Goal: Book appointment/travel/reservation

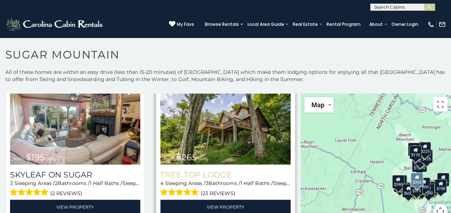
scroll to position [502, 0]
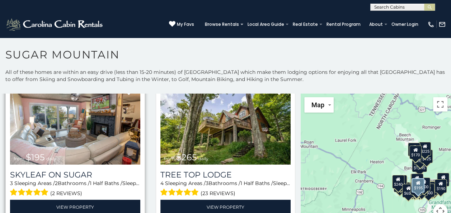
click at [91, 180] on div "3 Sleeping Areas / 2 Bathrooms / 1 Half Baths / Sleeps: 8 (2 reviews)" at bounding box center [75, 189] width 130 height 18
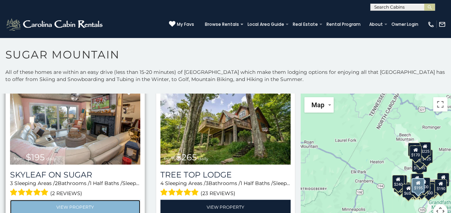
click at [90, 201] on link "View Property" at bounding box center [75, 207] width 130 height 15
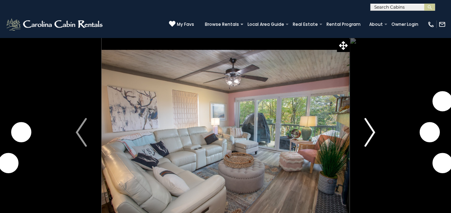
click at [370, 131] on img "Next" at bounding box center [369, 132] width 11 height 29
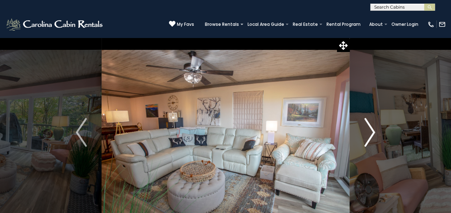
click at [371, 129] on img "Next" at bounding box center [369, 132] width 11 height 29
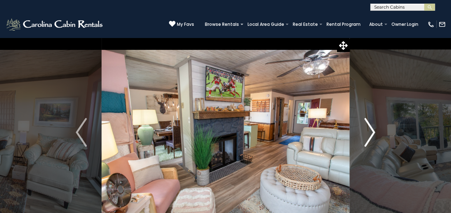
click at [371, 129] on img "Next" at bounding box center [369, 132] width 11 height 29
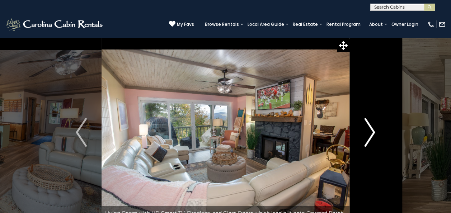
click at [371, 129] on img "Next" at bounding box center [369, 132] width 11 height 29
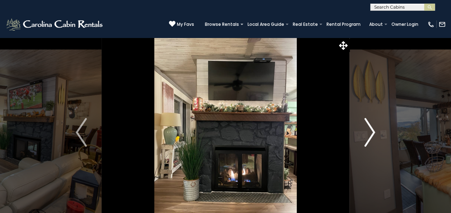
click at [371, 129] on img "Next" at bounding box center [369, 132] width 11 height 29
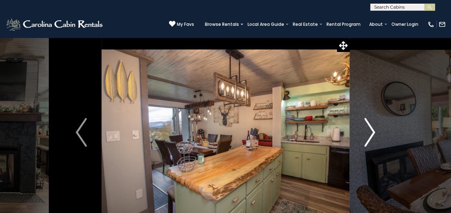
click at [371, 129] on img "Next" at bounding box center [369, 132] width 11 height 29
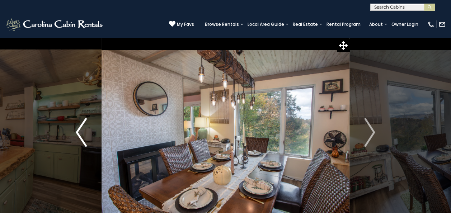
click at [84, 138] on img "Previous" at bounding box center [81, 132] width 11 height 29
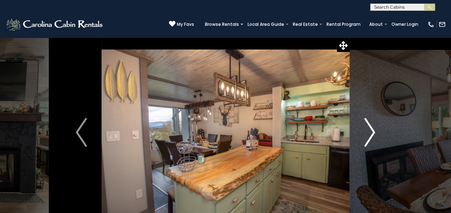
click at [369, 134] on img "Next" at bounding box center [369, 132] width 11 height 29
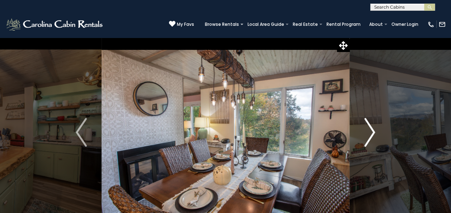
click at [369, 134] on img "Next" at bounding box center [369, 132] width 11 height 29
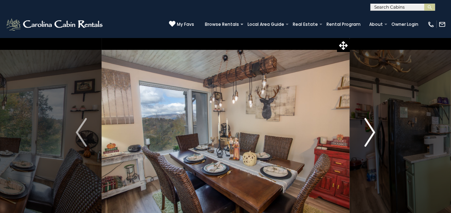
click at [369, 134] on img "Next" at bounding box center [369, 132] width 11 height 29
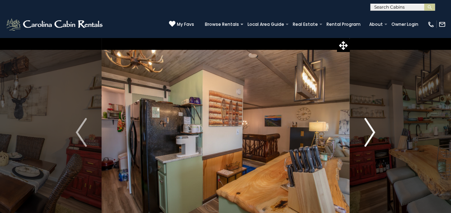
click at [369, 134] on img "Next" at bounding box center [369, 132] width 11 height 29
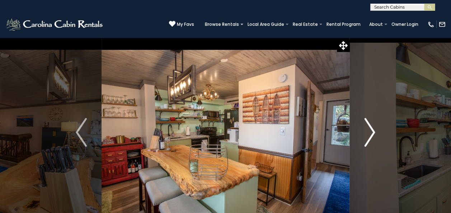
click at [369, 134] on img "Next" at bounding box center [369, 132] width 11 height 29
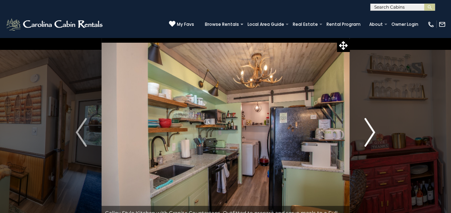
click at [369, 134] on img "Next" at bounding box center [369, 132] width 11 height 29
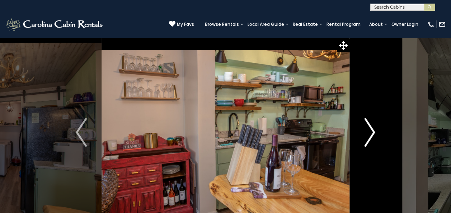
click at [369, 134] on img "Next" at bounding box center [369, 132] width 11 height 29
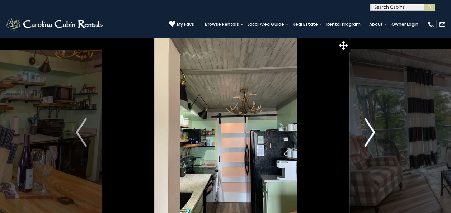
click at [369, 134] on img "Next" at bounding box center [369, 132] width 11 height 29
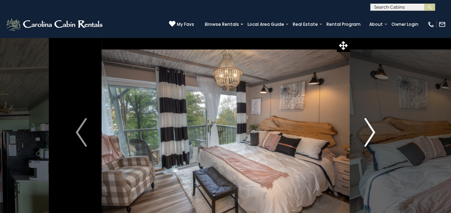
click at [369, 134] on img "Next" at bounding box center [369, 132] width 11 height 29
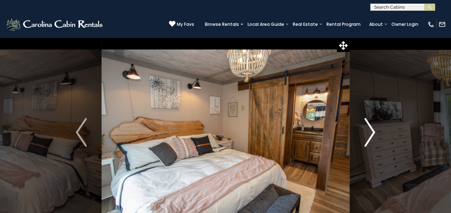
click at [369, 134] on img "Next" at bounding box center [369, 132] width 11 height 29
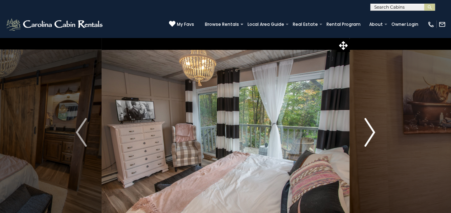
click at [369, 134] on img "Next" at bounding box center [369, 132] width 11 height 29
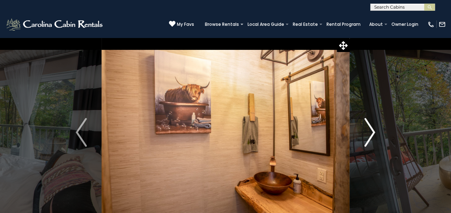
click at [369, 134] on img "Next" at bounding box center [369, 132] width 11 height 29
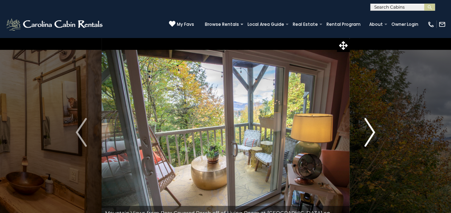
click at [369, 134] on img "Next" at bounding box center [369, 132] width 11 height 29
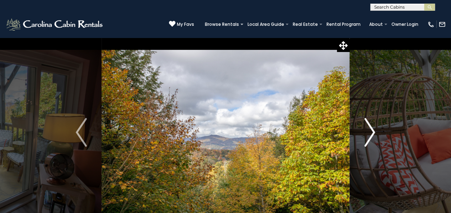
click at [369, 134] on img "Next" at bounding box center [369, 132] width 11 height 29
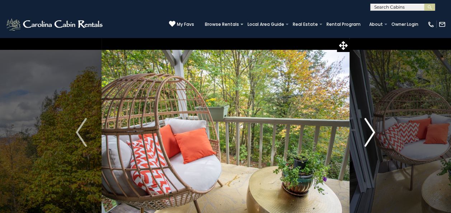
click at [369, 134] on img "Next" at bounding box center [369, 132] width 11 height 29
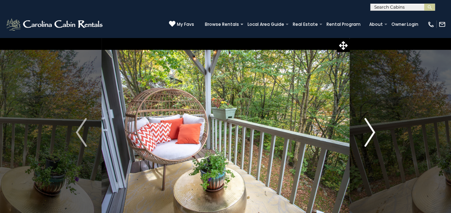
click at [369, 134] on img "Next" at bounding box center [369, 132] width 11 height 29
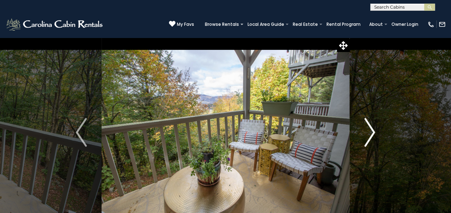
click at [369, 134] on img "Next" at bounding box center [369, 132] width 11 height 29
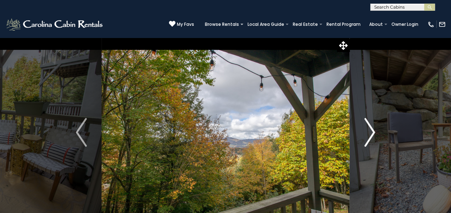
click at [369, 134] on img "Next" at bounding box center [369, 132] width 11 height 29
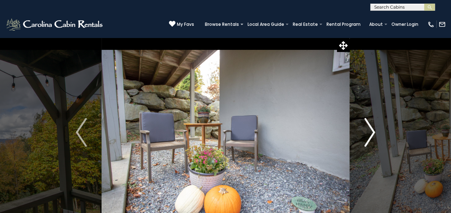
click at [369, 134] on img "Next" at bounding box center [369, 132] width 11 height 29
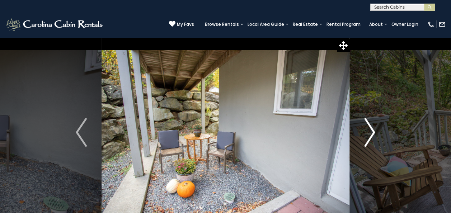
click at [369, 134] on img "Next" at bounding box center [369, 132] width 11 height 29
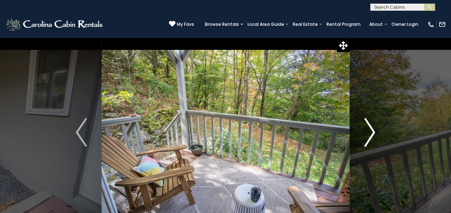
click at [369, 134] on img "Next" at bounding box center [369, 132] width 11 height 29
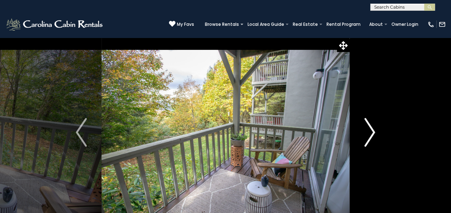
click at [369, 134] on img "Next" at bounding box center [369, 132] width 11 height 29
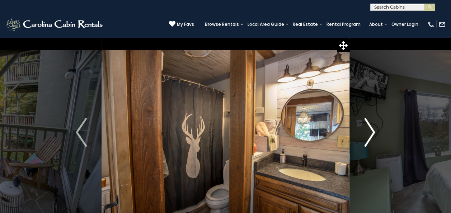
click at [369, 134] on img "Next" at bounding box center [369, 132] width 11 height 29
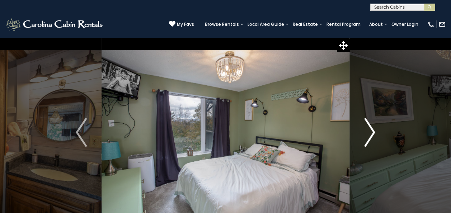
click at [369, 134] on img "Next" at bounding box center [369, 132] width 11 height 29
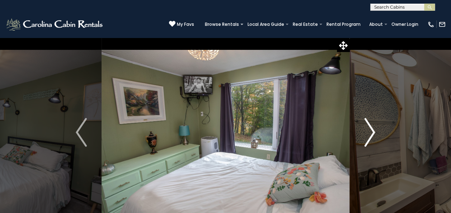
click at [369, 134] on img "Next" at bounding box center [369, 132] width 11 height 29
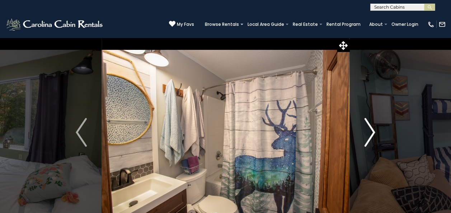
click at [369, 134] on img "Next" at bounding box center [369, 132] width 11 height 29
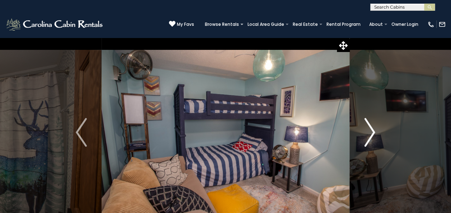
click at [369, 134] on img "Next" at bounding box center [369, 132] width 11 height 29
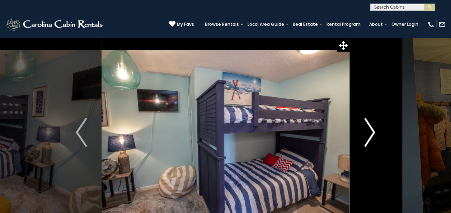
click at [369, 134] on img "Next" at bounding box center [369, 132] width 11 height 29
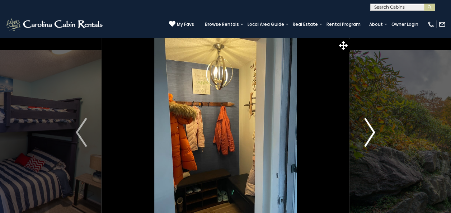
click at [369, 134] on img "Next" at bounding box center [369, 132] width 11 height 29
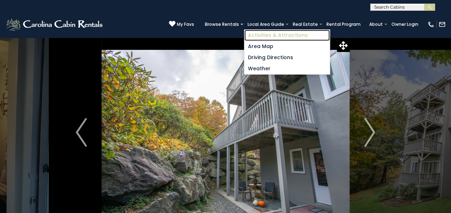
click at [270, 30] on link "Activities & Attractions" at bounding box center [286, 35] width 85 height 11
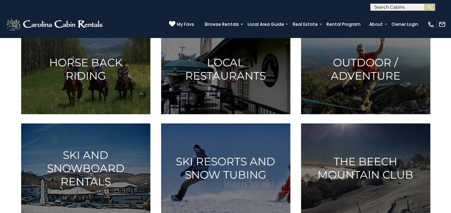
scroll to position [415, 0]
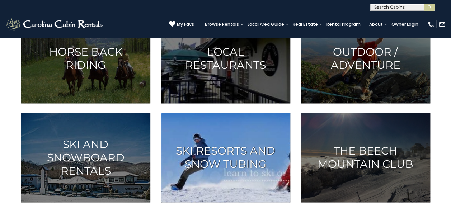
click at [187, 169] on h3 "Ski Resorts and Snow Tubing" at bounding box center [225, 157] width 111 height 27
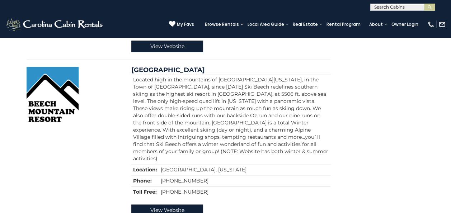
scroll to position [309, 0]
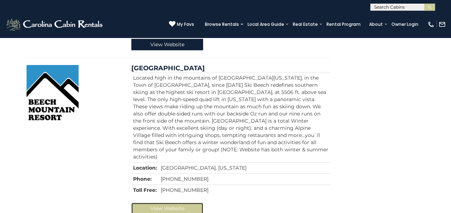
click at [161, 203] on link "View Website" at bounding box center [167, 208] width 72 height 11
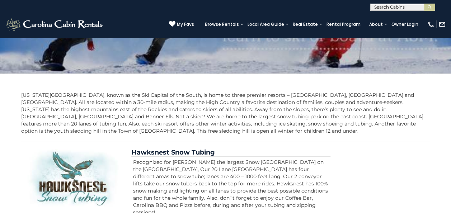
scroll to position [0, 0]
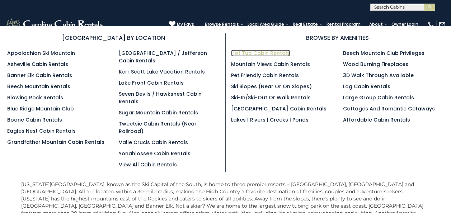
click at [245, 52] on link "Hot Tub Cabin Rentals" at bounding box center [260, 52] width 59 height 7
